Goal: Find specific page/section: Find specific page/section

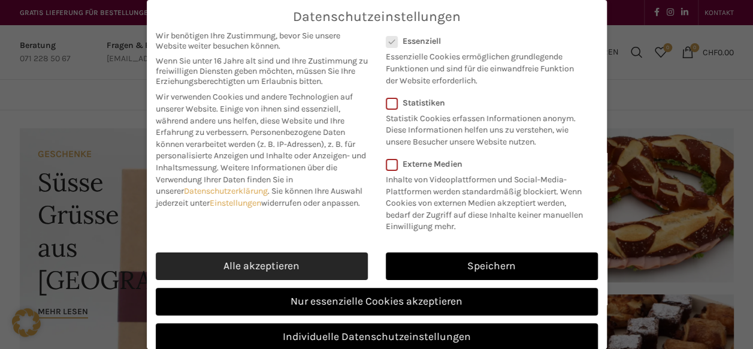
click at [307, 266] on link "Alle akzeptieren" at bounding box center [262, 266] width 212 height 28
checkbox input "true"
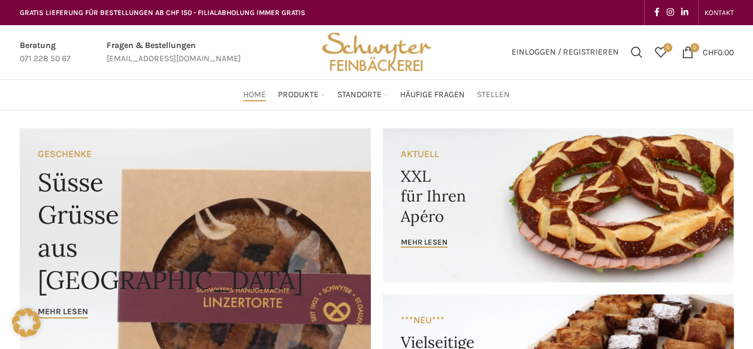
click at [491, 97] on span "Stellen" at bounding box center [493, 94] width 33 height 11
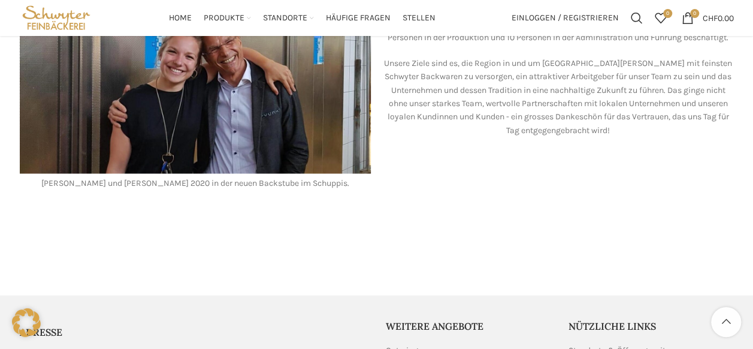
scroll to position [963, 0]
